Goal: Information Seeking & Learning: Learn about a topic

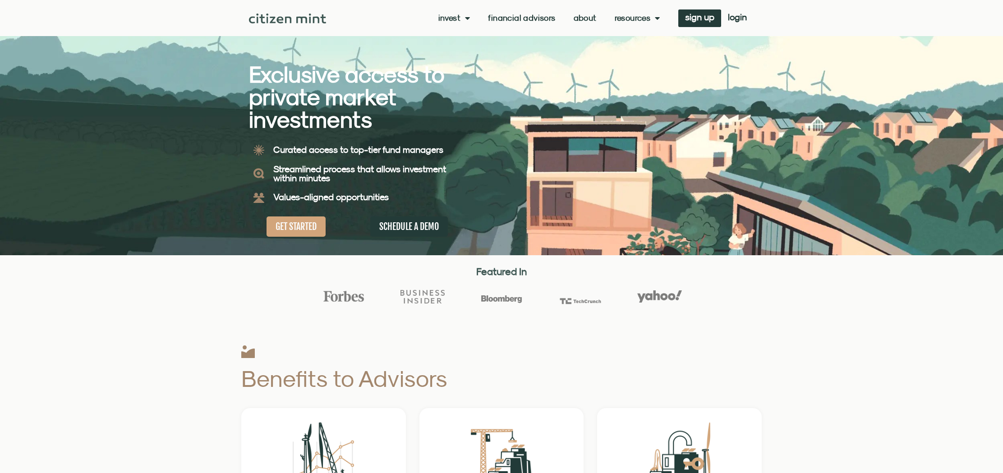
click at [450, 15] on link "Invest" at bounding box center [454, 18] width 32 height 9
click at [581, 16] on link "About" at bounding box center [585, 18] width 23 height 9
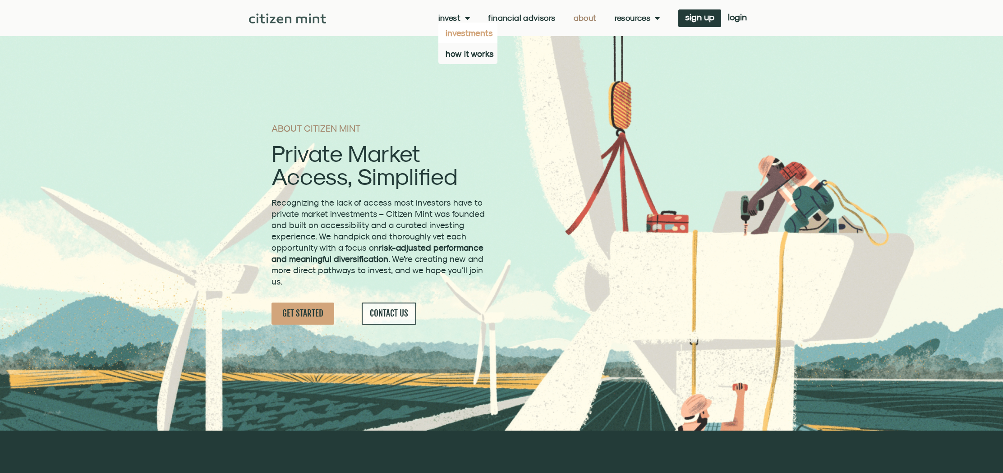
click at [458, 38] on link "investments" at bounding box center [467, 33] width 59 height 21
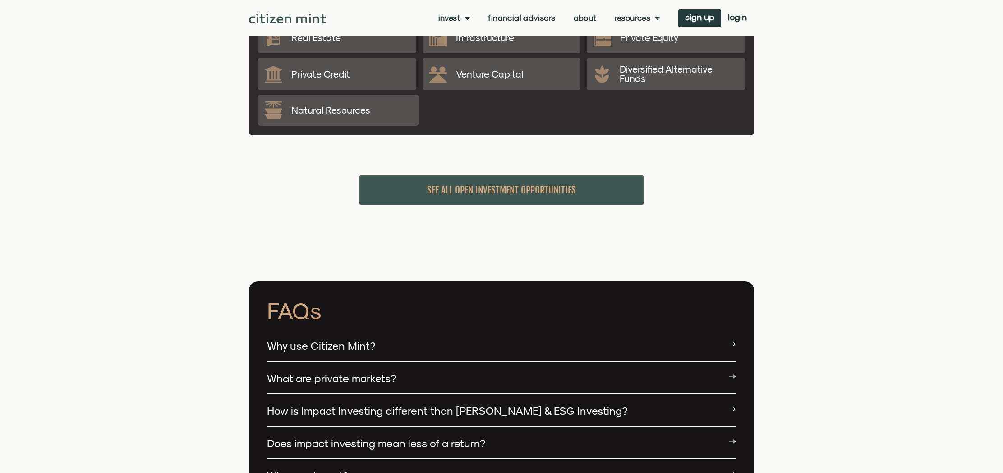
scroll to position [2013, 0]
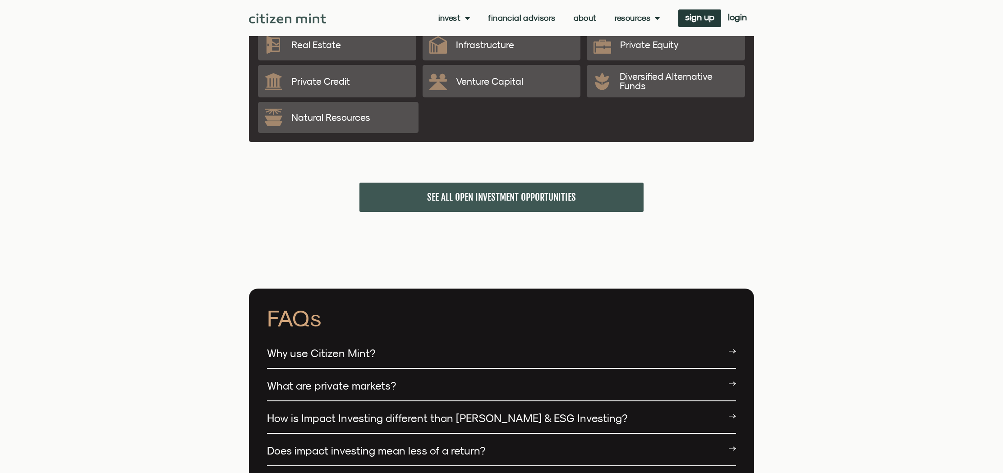
click at [438, 192] on span "SEE ALL OPEN INVESTMENT OPPORTUNITIES" at bounding box center [501, 197] width 149 height 11
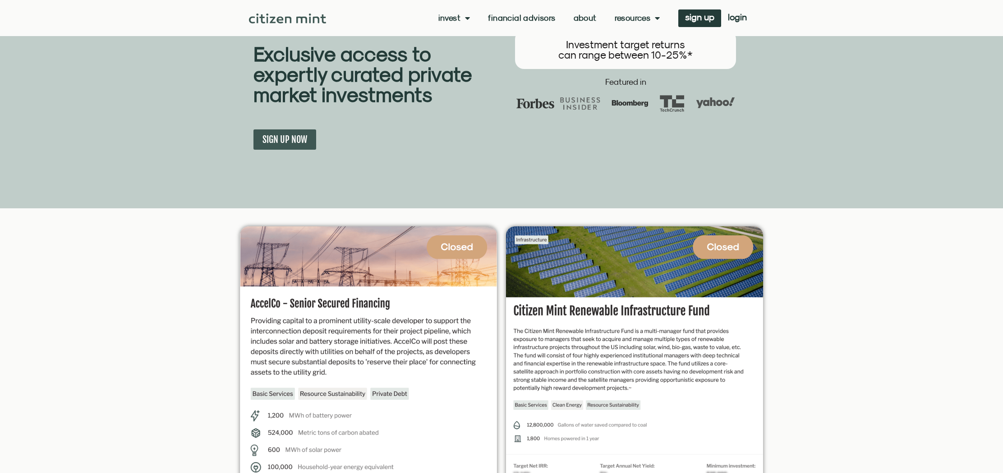
scroll to position [0, 0]
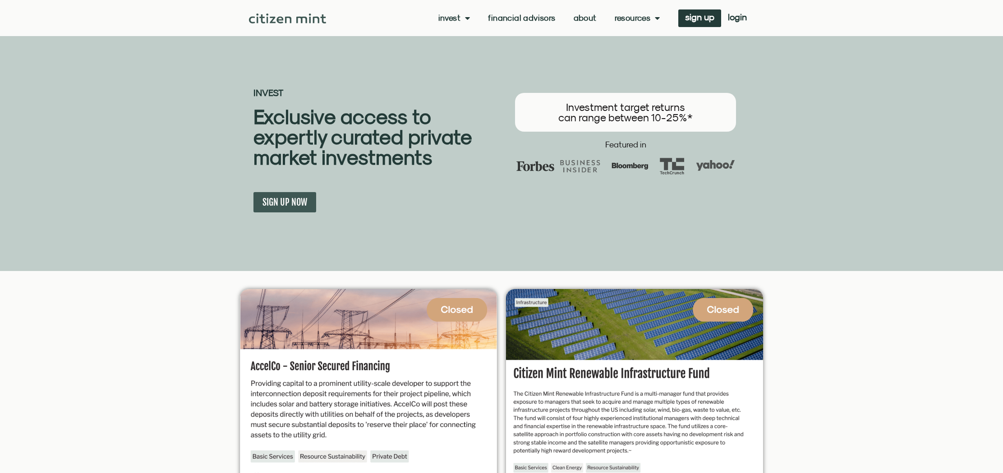
click at [539, 22] on link "Financial Advisors" at bounding box center [521, 18] width 67 height 9
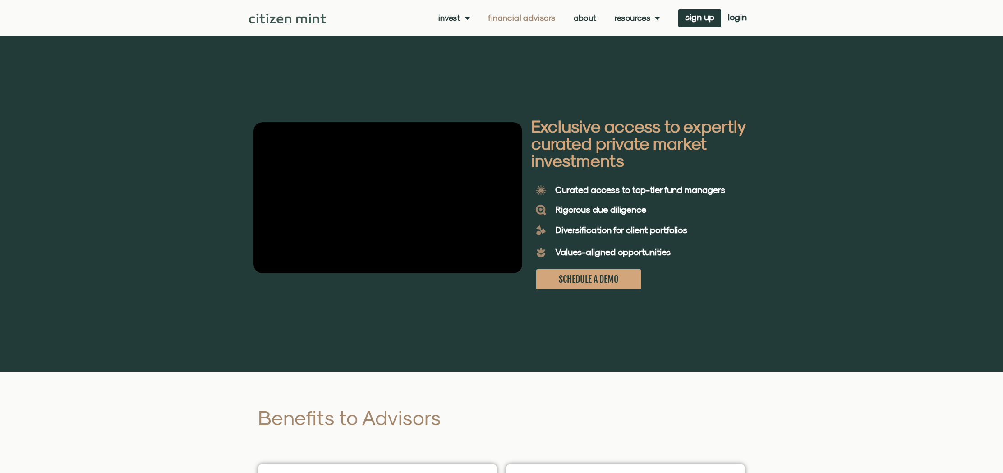
click at [285, 19] on img at bounding box center [287, 19] width 77 height 10
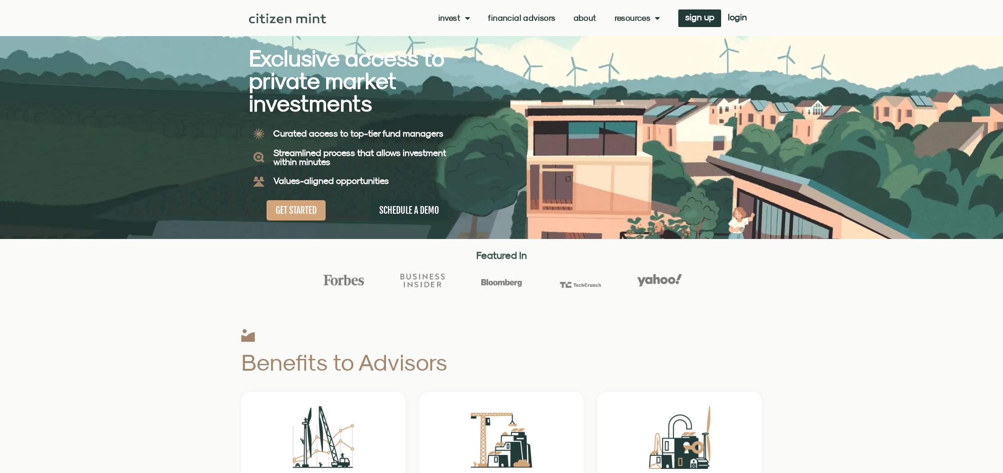
scroll to position [15, 0]
